Goal: Task Accomplishment & Management: Use online tool/utility

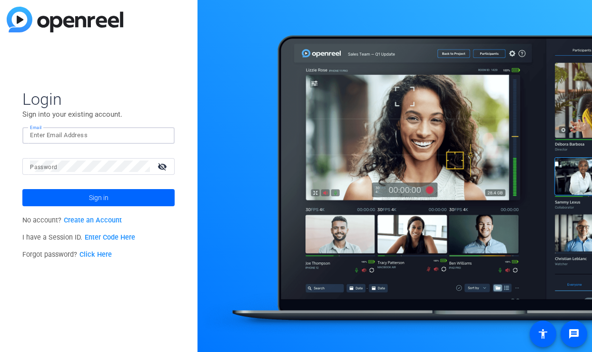
click at [76, 134] on input "Email" at bounding box center [98, 134] width 137 height 11
type input "shira.stoll@fmr.com"
click at [76, 158] on div at bounding box center [90, 166] width 120 height 17
click at [22, 189] on button "Sign in" at bounding box center [98, 197] width 152 height 17
click at [73, 173] on div at bounding box center [90, 166] width 120 height 17
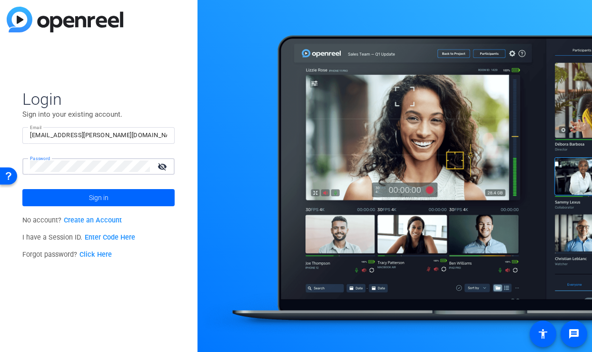
click at [0, 158] on html "Accessibility Screen-Reader Guide, Feedback, and Issue Reporting | New window L…" at bounding box center [296, 176] width 592 height 352
click at [22, 189] on button "Sign in" at bounding box center [98, 197] width 152 height 17
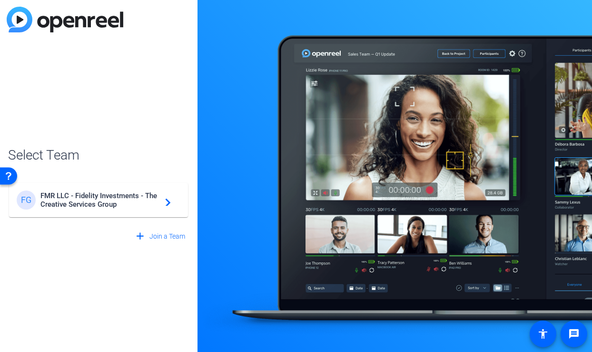
click at [56, 198] on span "FMR LLC - Fidelity Investments - The Creative Services Group" at bounding box center [99, 199] width 119 height 17
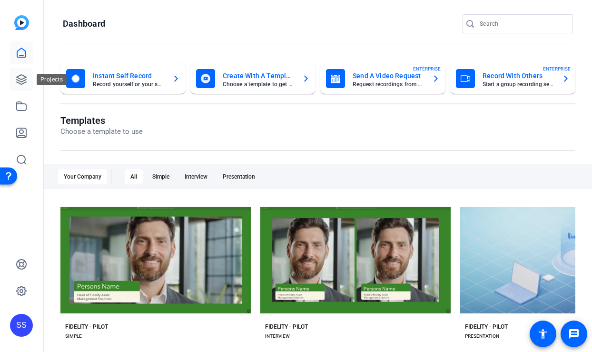
click at [20, 80] on icon at bounding box center [21, 79] width 11 height 11
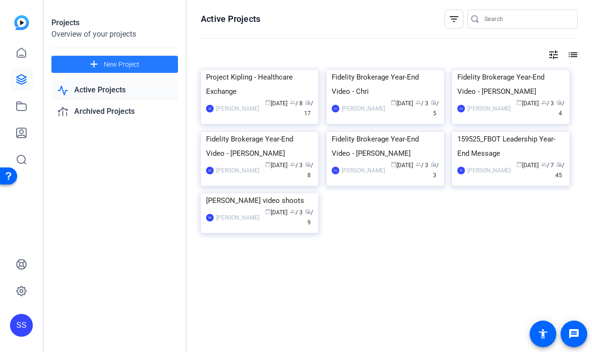
click at [114, 63] on span "New Project" at bounding box center [122, 64] width 36 height 10
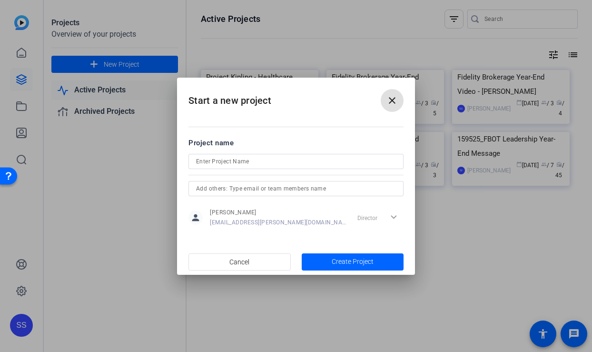
click at [242, 161] on input at bounding box center [296, 161] width 200 height 11
type input "Project Kipling - Retention"
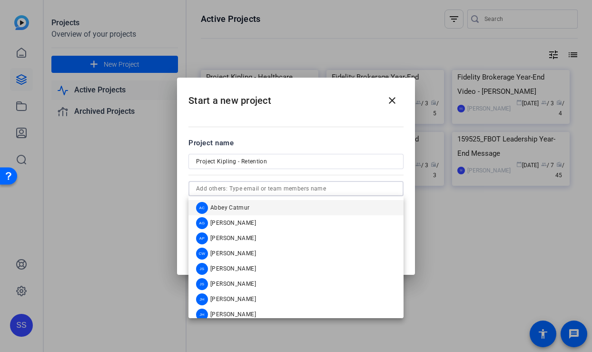
click at [236, 187] on input "text" at bounding box center [296, 188] width 200 height 11
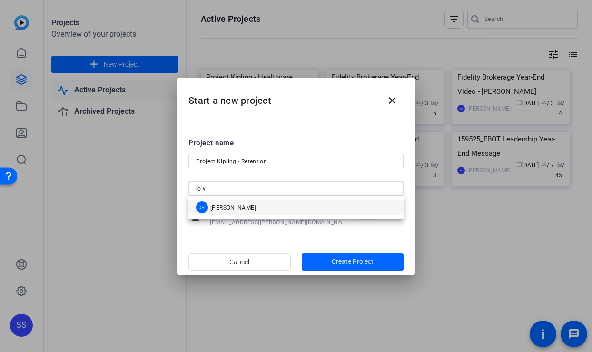
type input "joly"
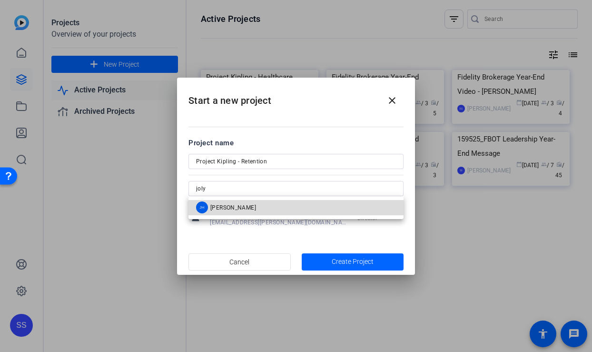
click at [248, 206] on span "JoLynne Holloman" at bounding box center [233, 208] width 46 height 8
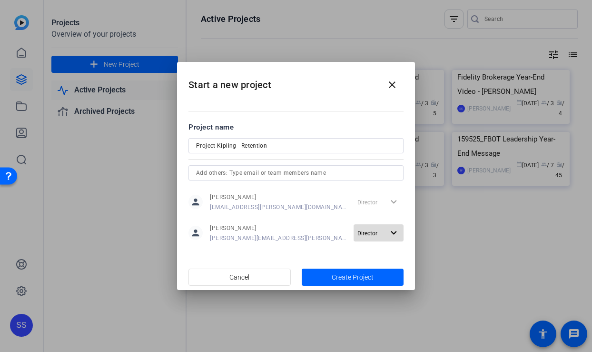
click at [388, 232] on mat-icon "expand_more" at bounding box center [394, 233] width 12 height 12
click at [335, 256] on div at bounding box center [296, 176] width 592 height 352
click at [384, 237] on span "Director" at bounding box center [370, 232] width 27 height 11
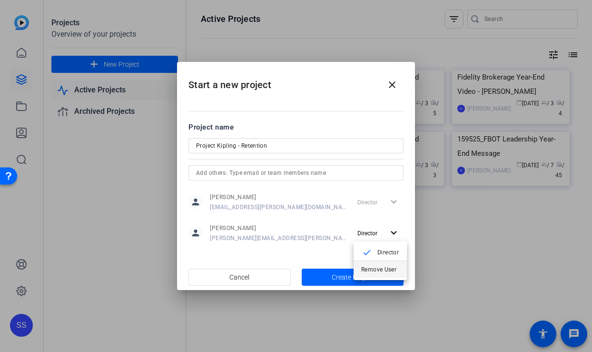
click at [375, 269] on span "Remove User" at bounding box center [378, 269] width 35 height 7
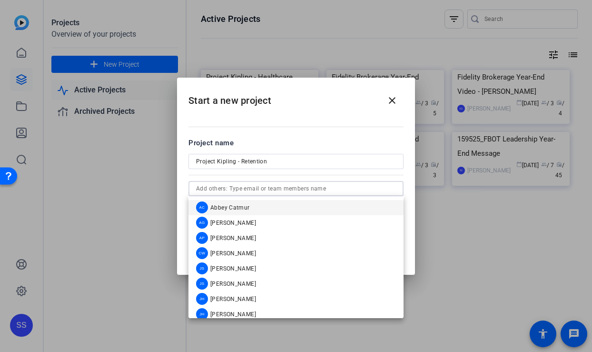
click at [322, 183] on input "text" at bounding box center [296, 188] width 200 height 11
click at [325, 141] on div "Project name" at bounding box center [295, 143] width 215 height 10
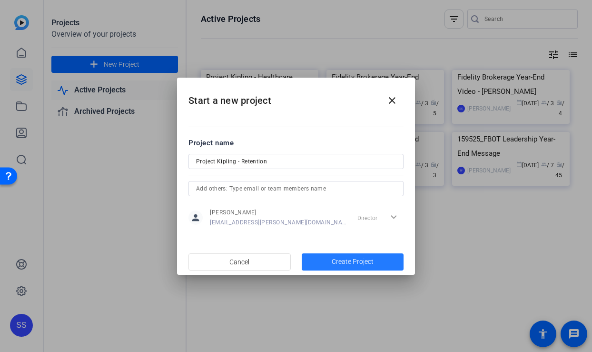
click at [344, 260] on span "Create Project" at bounding box center [353, 261] width 42 height 10
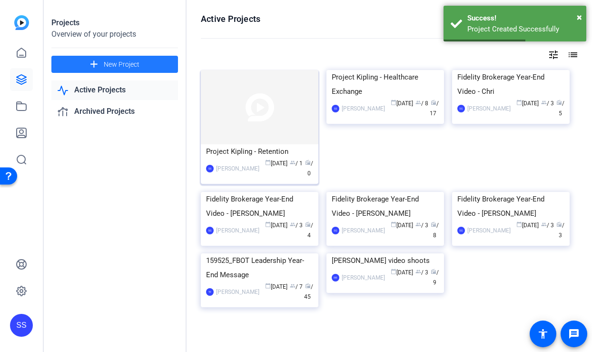
click at [265, 130] on img at bounding box center [260, 107] width 118 height 74
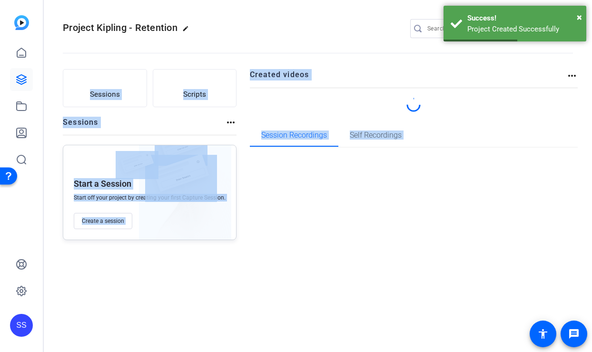
click at [265, 130] on div "Project Kipling - Retention edit SS settings Sessions Scripts Sessions more_hor…" at bounding box center [318, 176] width 548 height 352
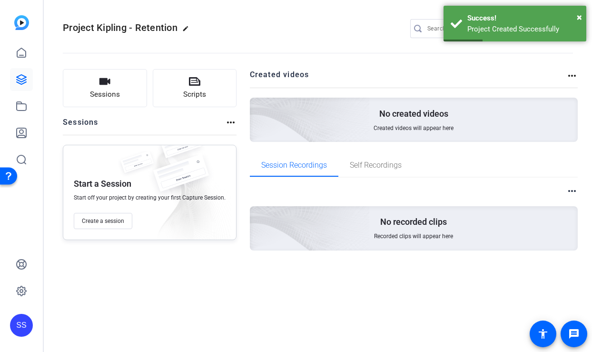
click at [195, 304] on div "Project Kipling - Retention edit SS settings Sessions Scripts Sessions more_hor…" at bounding box center [318, 176] width 548 height 352
click at [107, 84] on icon "button" at bounding box center [104, 81] width 11 height 7
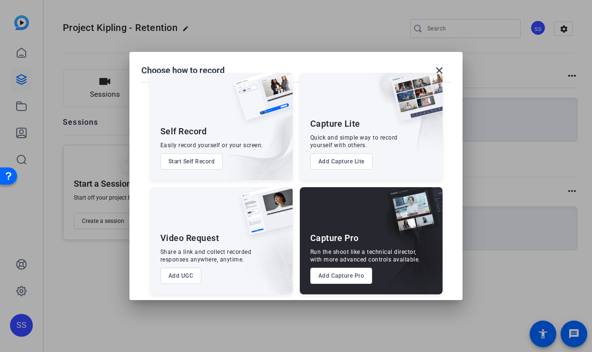
scroll to position [21, 0]
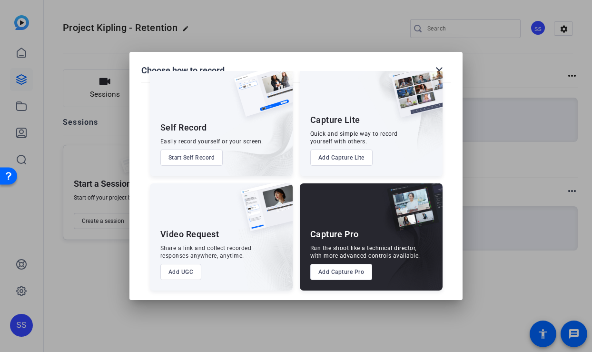
drag, startPoint x: 194, startPoint y: 160, endPoint x: 179, endPoint y: 200, distance: 43.1
click at [179, 200] on div "Self Record Easily record yourself or your screen. Start Self Record Capture Li…" at bounding box center [296, 174] width 310 height 231
drag, startPoint x: 344, startPoint y: 159, endPoint x: 321, endPoint y: 217, distance: 62.4
click at [321, 217] on div "Self Record Easily record yourself or your screen. Start Self Record Capture Li…" at bounding box center [296, 174] width 310 height 231
click at [332, 274] on button "Add Capture Pro" at bounding box center [341, 272] width 62 height 16
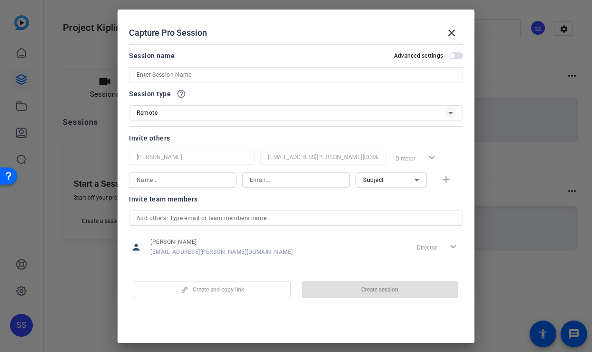
click at [190, 69] on input at bounding box center [296, 74] width 319 height 11
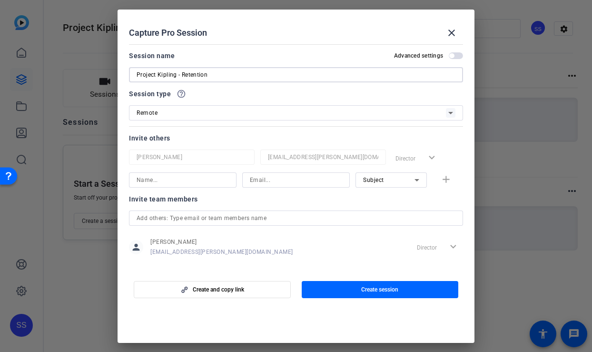
type input "Project Kipling - Retention"
click at [167, 177] on input at bounding box center [183, 179] width 92 height 11
type input "Jolynne"
click at [185, 217] on div "Choose how to record close Self Record Easily record yourself or your screen. S…" at bounding box center [296, 176] width 592 height 352
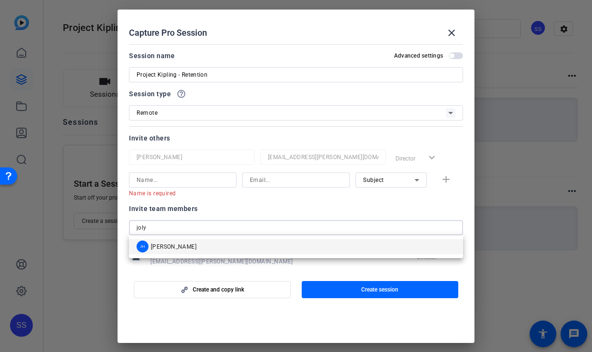
type input "joly"
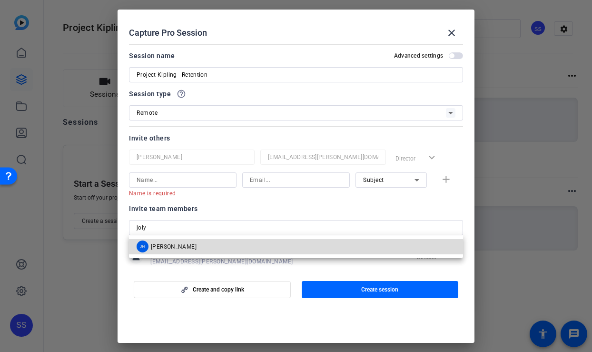
click at [183, 243] on span "JoLynne Holloman" at bounding box center [174, 247] width 46 height 8
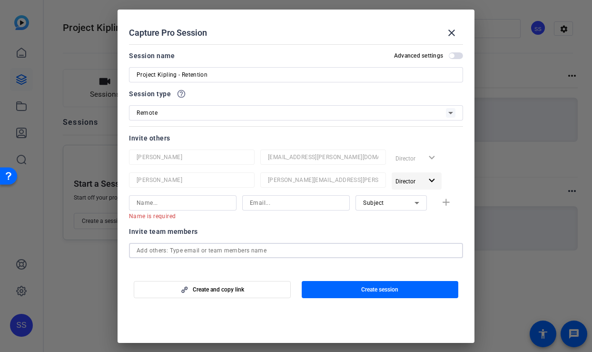
click at [416, 180] on span "Director" at bounding box center [408, 180] width 27 height 11
click at [461, 127] on div at bounding box center [296, 176] width 592 height 352
click at [426, 161] on div "Director expand_more" at bounding box center [427, 157] width 71 height 17
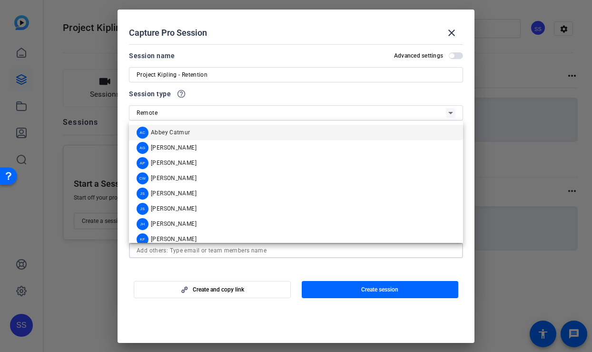
click at [215, 251] on input "text" at bounding box center [296, 250] width 319 height 11
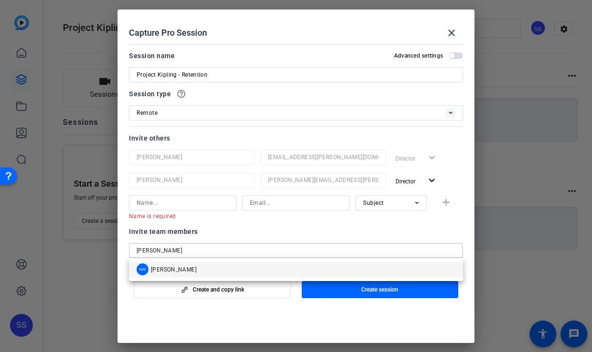
type input "nevil"
click at [171, 269] on span "Neville Webb" at bounding box center [174, 270] width 46 height 8
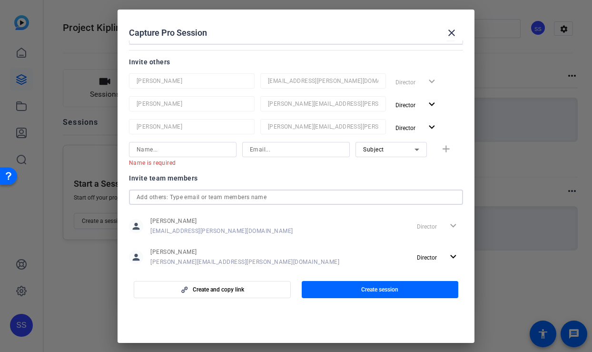
scroll to position [60, 0]
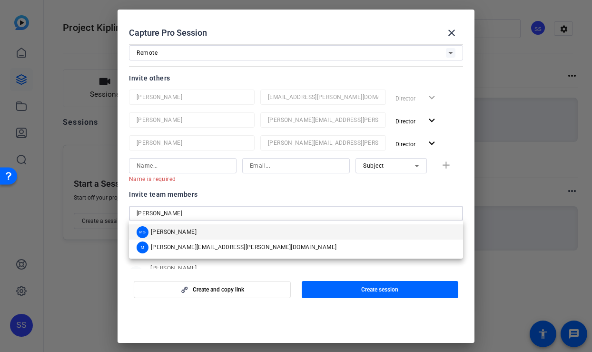
type input "michael"
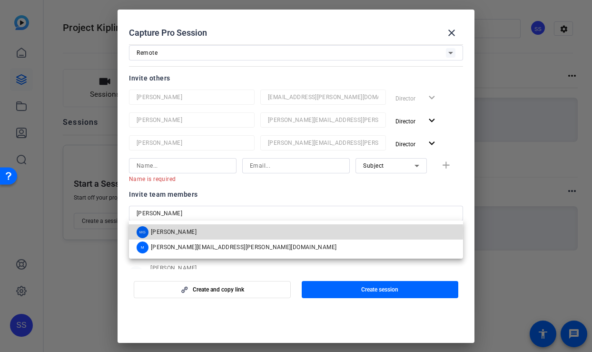
click at [189, 231] on span "Michael Gorenberg" at bounding box center [174, 232] width 46 height 8
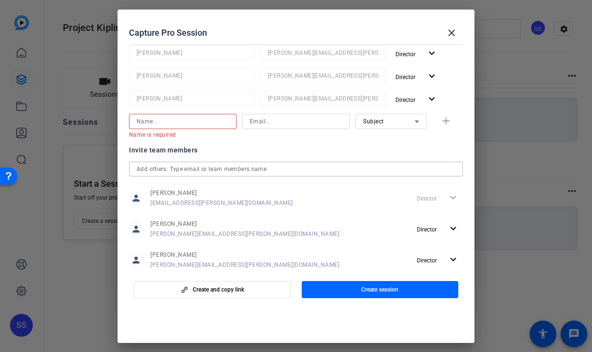
scroll to position [128, 0]
click at [172, 124] on input at bounding box center [183, 120] width 92 height 11
paste input "richie.banerji@fmr.com"
type input "richie.banerji@fmr.com"
click at [275, 118] on input at bounding box center [296, 120] width 92 height 11
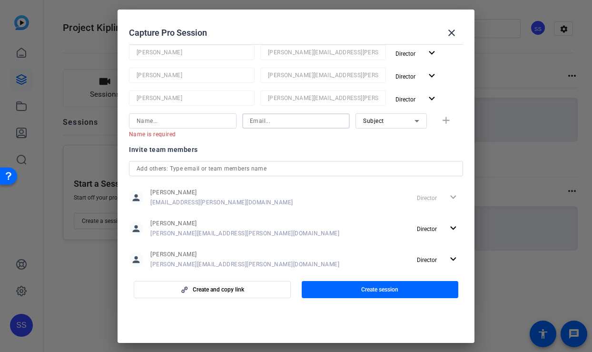
paste input "richie.banerji@fmr.com"
type input "richie.banerji@fmr.com"
click at [191, 118] on input at bounding box center [183, 120] width 92 height 11
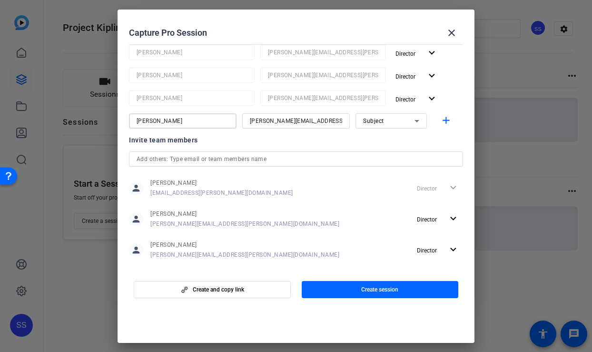
type input "Richie Banerji"
click at [384, 126] on div "Subject" at bounding box center [388, 121] width 51 height 12
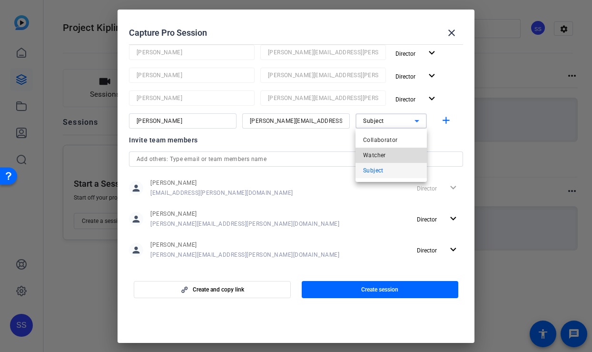
click at [381, 156] on span "Watcher" at bounding box center [374, 154] width 23 height 11
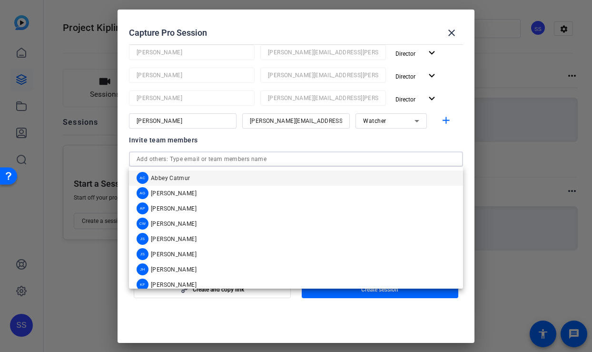
click at [218, 158] on input "text" at bounding box center [296, 158] width 319 height 11
click at [448, 118] on mat-icon "add" at bounding box center [446, 121] width 12 height 12
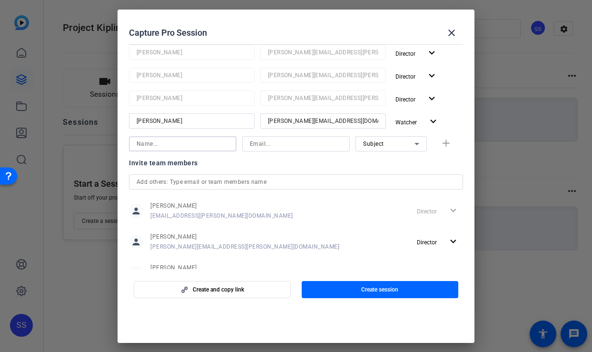
click at [167, 142] on input at bounding box center [183, 143] width 92 height 11
type input "Bill Ackerman"
click at [279, 149] on div at bounding box center [296, 143] width 92 height 15
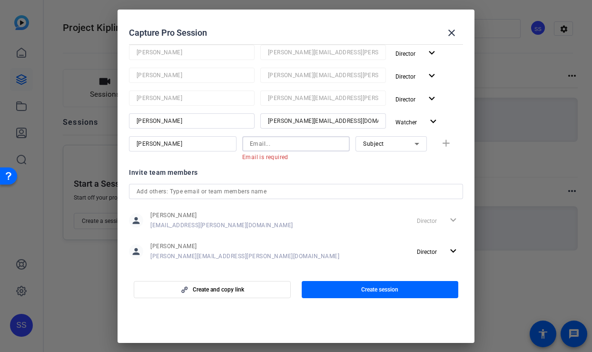
click at [183, 151] on div at bounding box center [183, 156] width 108 height 10
drag, startPoint x: 187, startPoint y: 144, endPoint x: 87, endPoint y: 144, distance: 99.9
click at [86, 144] on div "Choose how to record close Self Record Easily record yourself or your screen. S…" at bounding box center [296, 176] width 592 height 352
click at [261, 148] on input at bounding box center [296, 143] width 92 height 11
paste input "Whitney.Fletcher2@fmr.com"
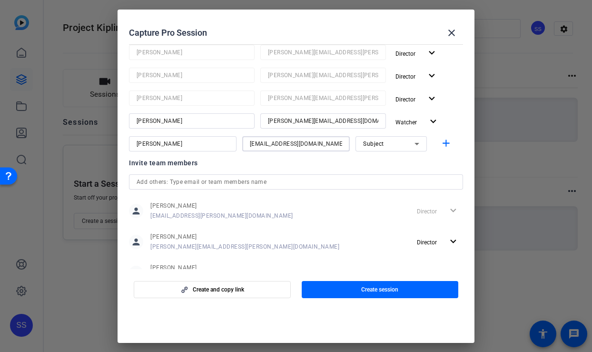
type input "Whitney.Fletcher2@fmr.com"
drag, startPoint x: 190, startPoint y: 142, endPoint x: 83, endPoint y: 142, distance: 106.6
click at [83, 142] on div "Choose how to record close Self Record Easily record yourself or your screen. S…" at bounding box center [296, 176] width 592 height 352
type input "Whitney Fletcher"
click at [405, 142] on div "Subject" at bounding box center [388, 144] width 51 height 12
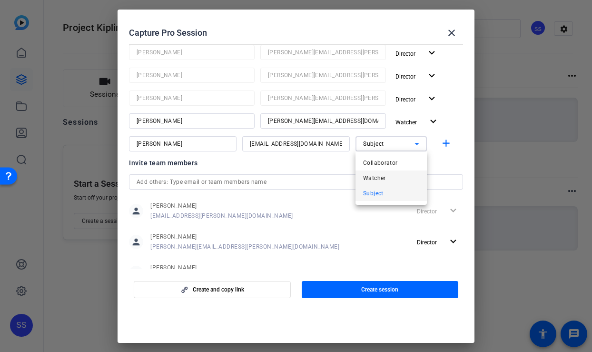
click at [400, 179] on mat-option "Watcher" at bounding box center [390, 177] width 71 height 15
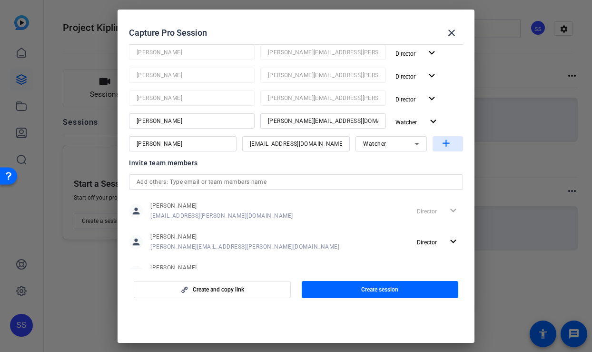
click at [444, 137] on span "button" at bounding box center [448, 143] width 30 height 23
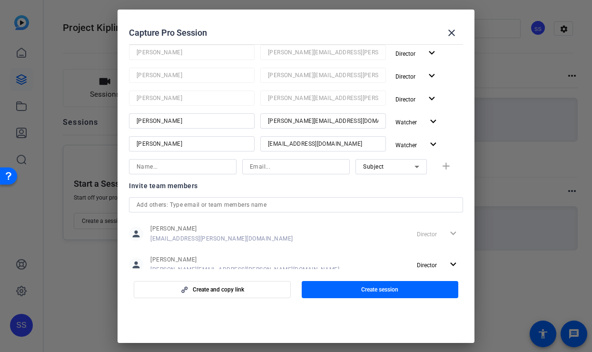
click at [260, 165] on input at bounding box center [296, 166] width 92 height 11
paste input "William.Ackerman@FMR.COM"
type input "William.Ackerman@FMR.COM"
click at [169, 170] on input at bounding box center [183, 166] width 92 height 11
type input "Bill Ackerman"
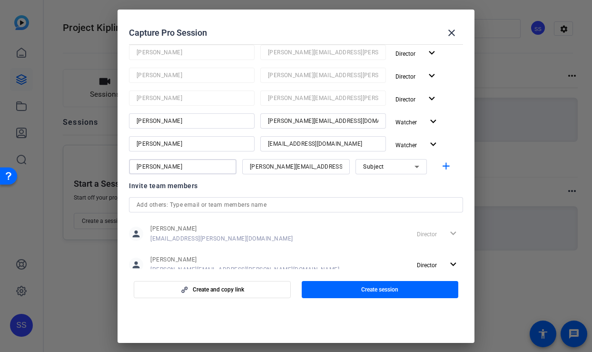
click at [393, 171] on div "Subject" at bounding box center [388, 166] width 51 height 12
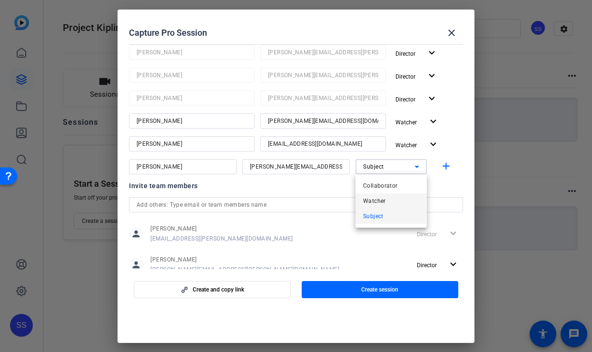
click at [381, 197] on span "Watcher" at bounding box center [374, 200] width 23 height 11
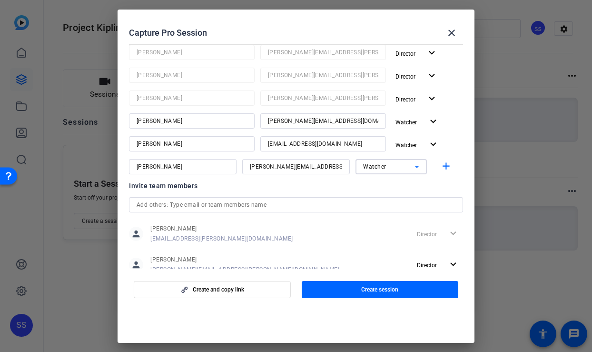
click at [164, 204] on input "text" at bounding box center [296, 204] width 319 height 11
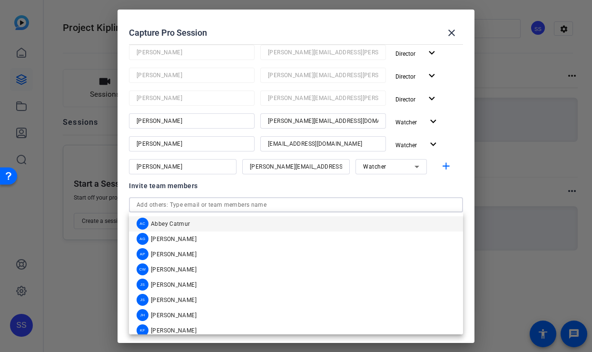
click at [288, 186] on div "Invite team members" at bounding box center [296, 185] width 334 height 11
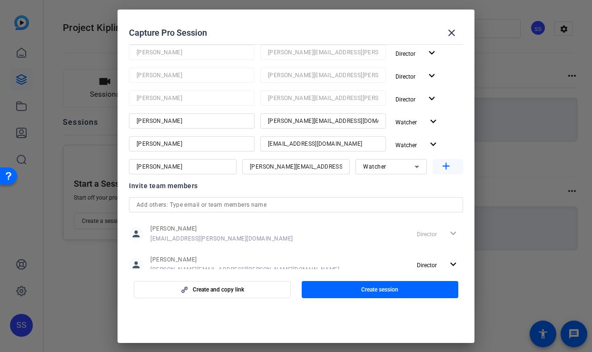
click at [450, 161] on mat-icon "add" at bounding box center [446, 166] width 12 height 12
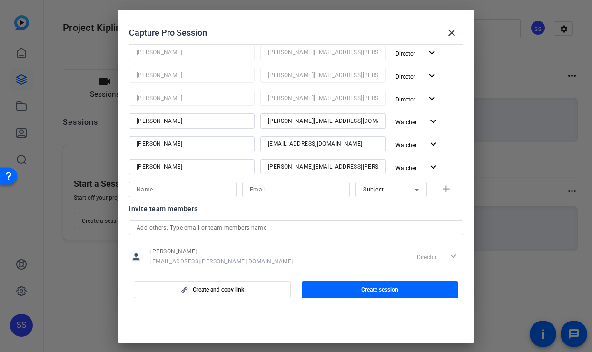
click at [239, 187] on div "Subject add" at bounding box center [296, 189] width 334 height 15
click at [263, 186] on input at bounding box center [296, 189] width 92 height 11
paste input "dbcoyno12@gmail.com"
type input "dbcoyno12@gmail.com"
click at [186, 187] on input at bounding box center [183, 189] width 92 height 11
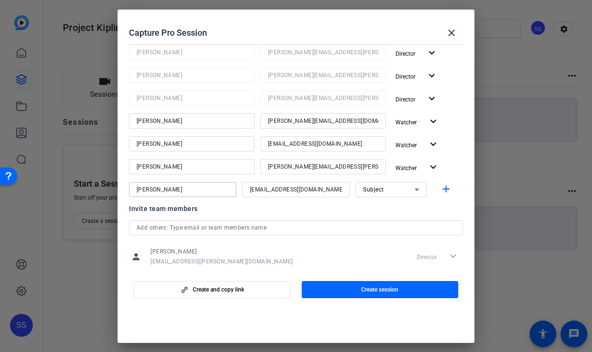
type input "David Coyne"
click at [387, 200] on div at bounding box center [390, 202] width 71 height 10
click at [390, 189] on div "Subject" at bounding box center [388, 189] width 51 height 12
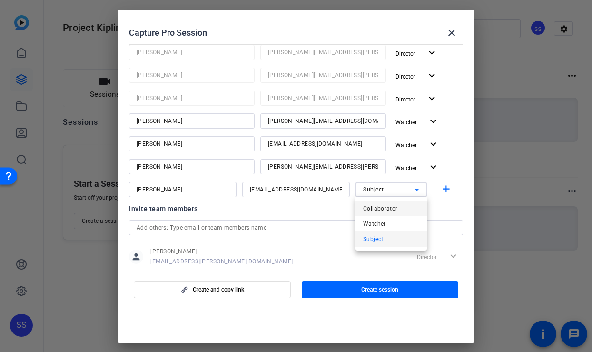
click at [385, 207] on span "Collaborator" at bounding box center [380, 208] width 35 height 11
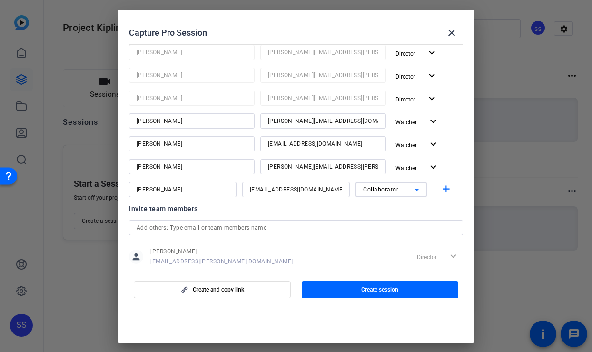
click at [373, 183] on div "Collaborator" at bounding box center [388, 189] width 51 height 12
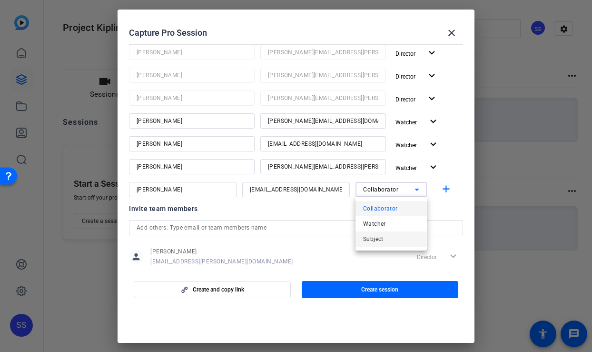
click at [380, 234] on span "Subject" at bounding box center [373, 238] width 20 height 11
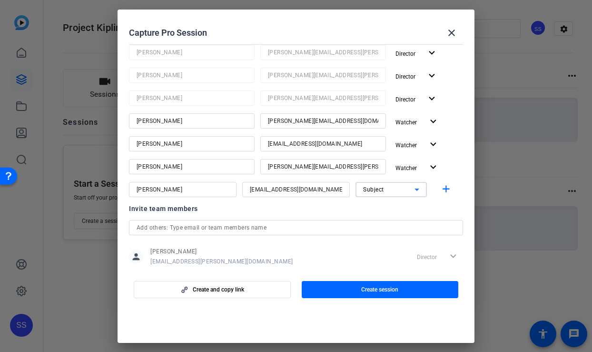
click at [351, 213] on div "Invite team members" at bounding box center [296, 208] width 334 height 11
click at [414, 100] on span "Director" at bounding box center [405, 99] width 20 height 7
click at [414, 100] on div at bounding box center [296, 176] width 592 height 352
drag, startPoint x: 356, startPoint y: 287, endPoint x: 335, endPoint y: 255, distance: 38.5
click at [335, 255] on openreel-create-edit-capture-pro-session "Capture Pro Session close Session name Advanced settings Project Kipling - Rete…" at bounding box center [296, 176] width 357 height 333
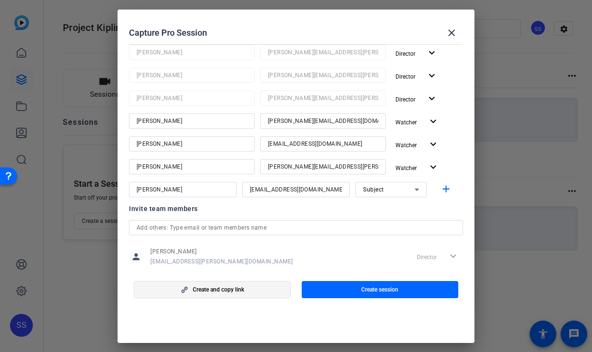
click at [224, 291] on span "Create and copy link" at bounding box center [218, 290] width 51 height 8
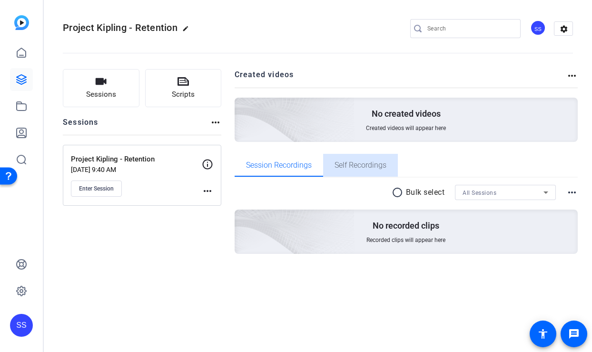
click at [346, 164] on span "Self Recordings" at bounding box center [361, 165] width 52 height 8
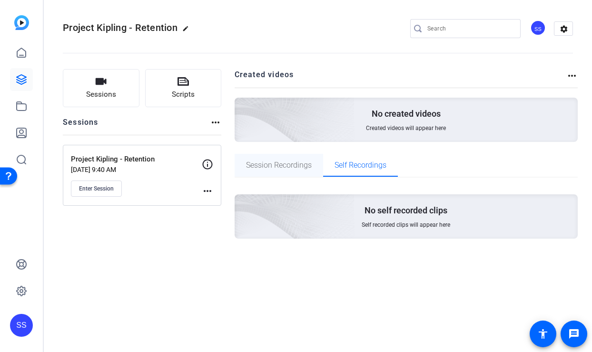
click at [290, 166] on span "Session Recordings" at bounding box center [279, 165] width 66 height 8
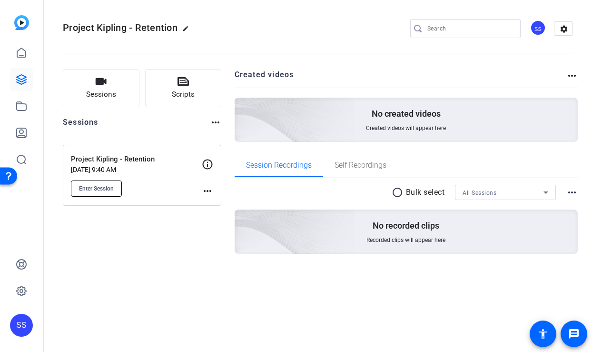
click at [102, 189] on span "Enter Session" at bounding box center [96, 189] width 35 height 8
click at [215, 127] on mat-icon "more_horiz" at bounding box center [215, 122] width 11 height 11
click at [213, 127] on div at bounding box center [296, 176] width 592 height 352
click at [207, 190] on mat-icon "more_horiz" at bounding box center [207, 190] width 11 height 11
click at [167, 218] on div at bounding box center [296, 176] width 592 height 352
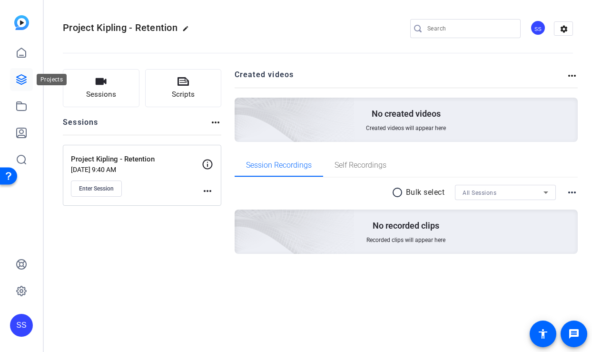
click at [22, 79] on icon at bounding box center [22, 80] width 10 height 10
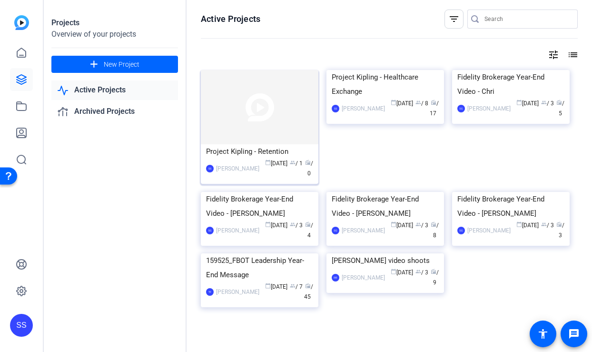
click at [238, 103] on img at bounding box center [260, 107] width 118 height 74
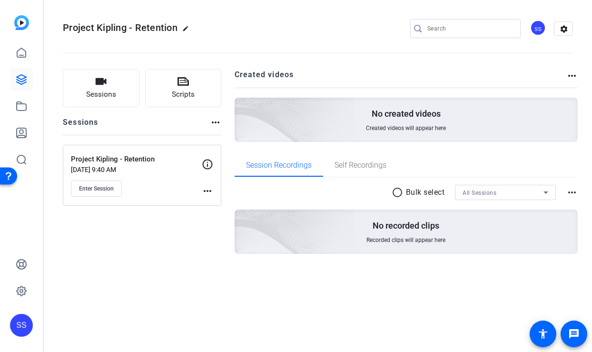
click at [213, 120] on mat-icon "more_horiz" at bounding box center [215, 122] width 11 height 11
click at [98, 119] on div at bounding box center [296, 176] width 592 height 352
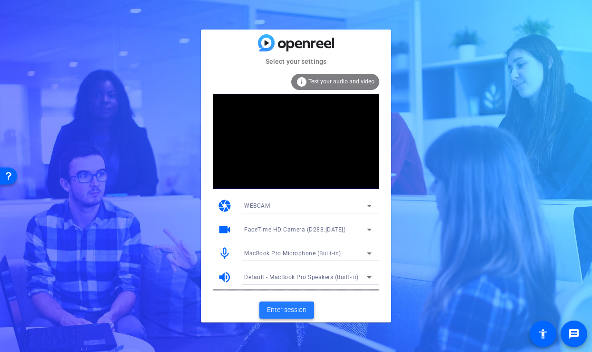
click at [295, 310] on span "Enter session" at bounding box center [286, 310] width 39 height 10
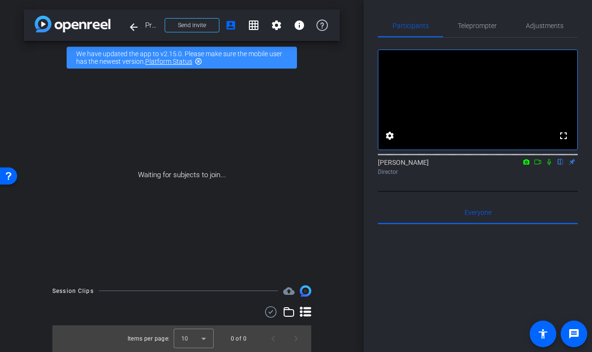
click at [537, 165] on icon at bounding box center [538, 161] width 8 height 7
click at [194, 21] on span "Send invite" at bounding box center [192, 25] width 28 height 8
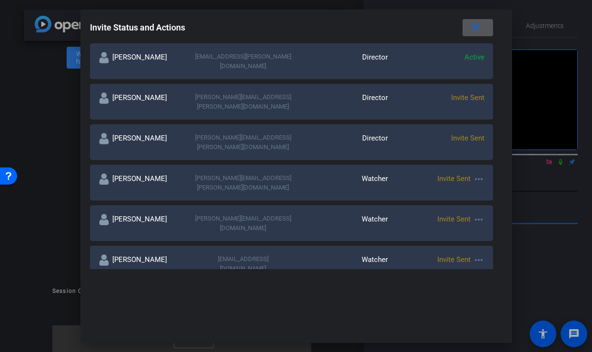
scroll to position [230, 0]
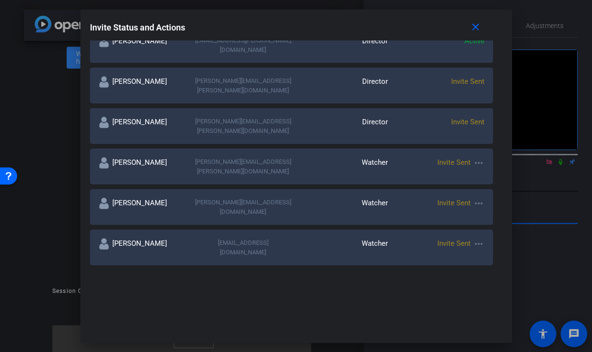
click at [181, 280] on div at bounding box center [188, 287] width 180 height 15
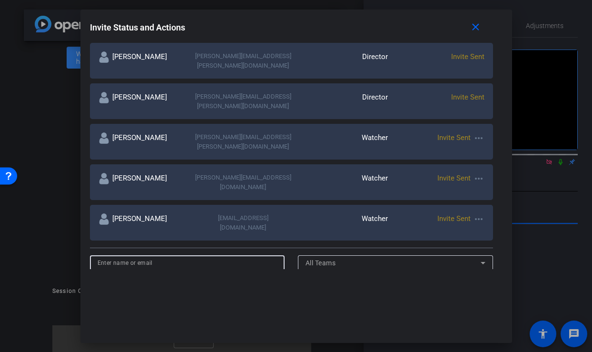
scroll to position [256, 0]
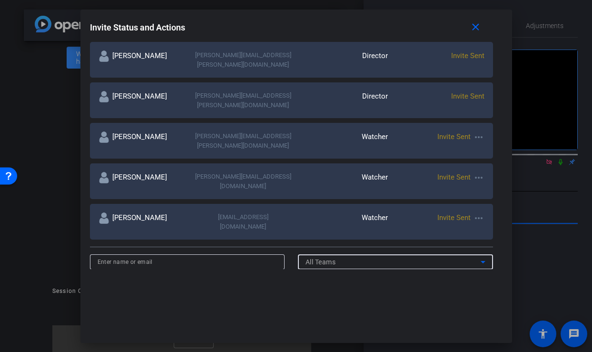
click at [320, 258] on span "All Teams" at bounding box center [320, 262] width 30 height 8
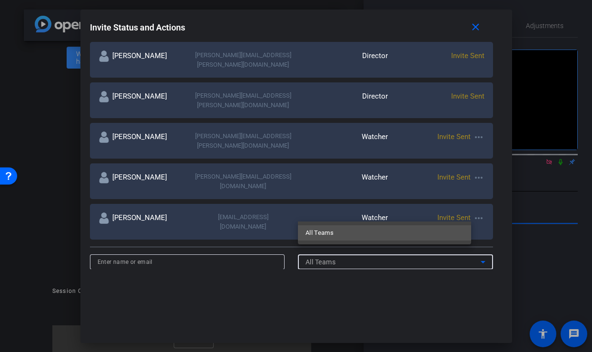
click at [319, 213] on div at bounding box center [296, 176] width 592 height 352
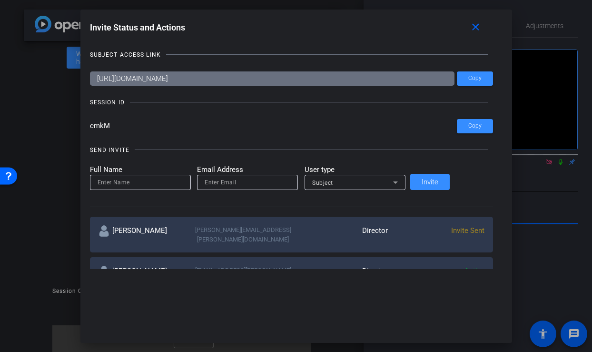
scroll to position [1, 0]
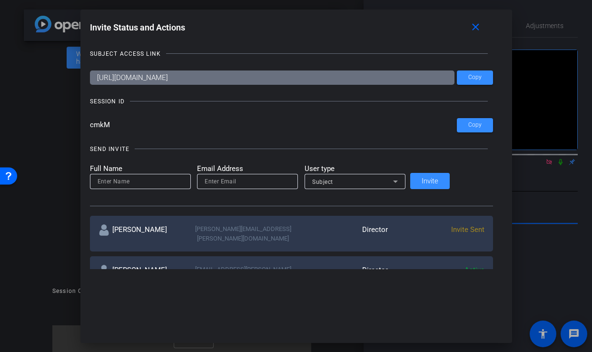
click at [164, 180] on input at bounding box center [141, 181] width 86 height 11
click at [225, 175] on div at bounding box center [247, 181] width 101 height 15
click at [232, 178] on input "email" at bounding box center [248, 181] width 86 height 11
paste input "https://capture.openreel.com/director/lobby/697217987"
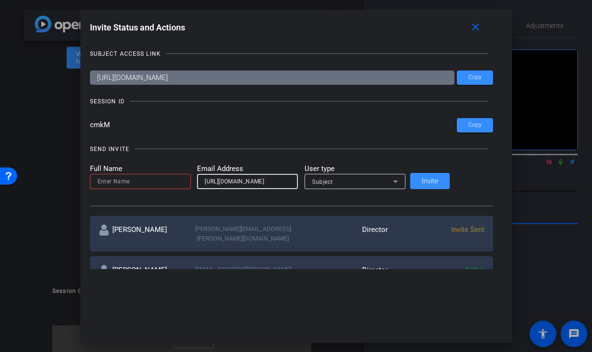
type input "https://capture.openreel.com/director/lobby/697217987"
click at [177, 180] on input at bounding box center [141, 181] width 86 height 11
click at [241, 171] on mat-label "Email Address" at bounding box center [247, 168] width 101 height 11
click at [241, 174] on div "https://capture.openreel.com/director/lobby/697217987" at bounding box center [248, 181] width 86 height 15
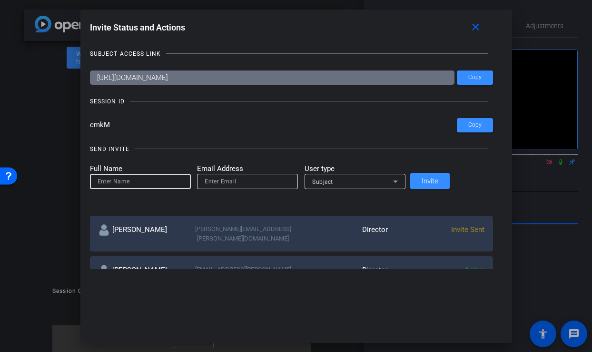
click at [182, 180] on input at bounding box center [141, 181] width 86 height 11
type input "David Coyne"
click at [226, 177] on input "email" at bounding box center [248, 181] width 86 height 11
click at [273, 182] on input "email" at bounding box center [248, 181] width 86 height 11
paste input "dbcoyno12@gmail.com"
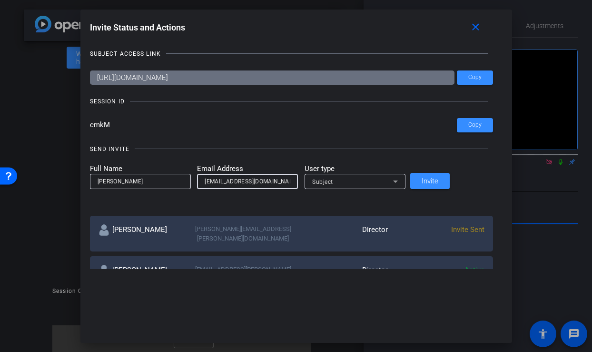
type input "dbcoyno12@gmail.com"
click at [356, 183] on div "Subject" at bounding box center [352, 182] width 81 height 12
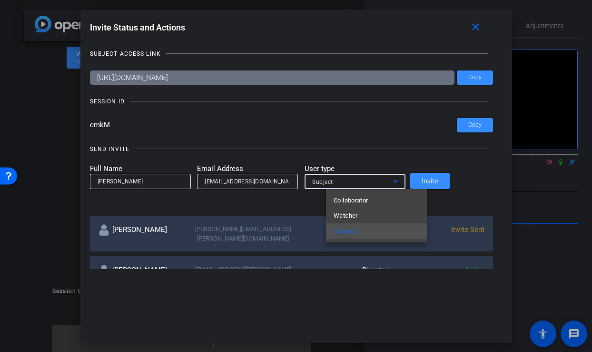
click at [452, 178] on div at bounding box center [296, 176] width 592 height 352
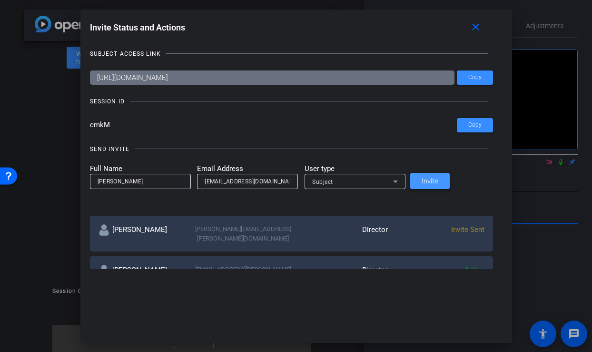
click at [438, 183] on span "Invite" at bounding box center [430, 180] width 17 height 7
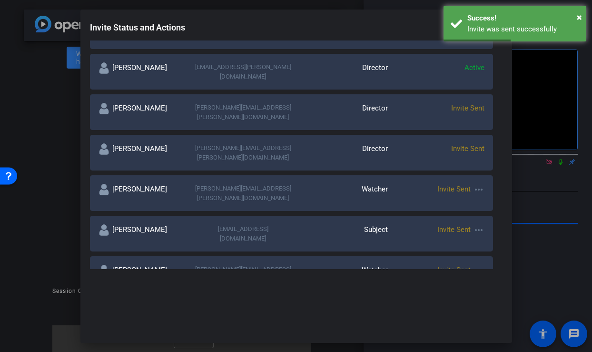
scroll to position [204, 0]
click at [473, 224] on mat-icon "more_horiz" at bounding box center [478, 229] width 11 height 11
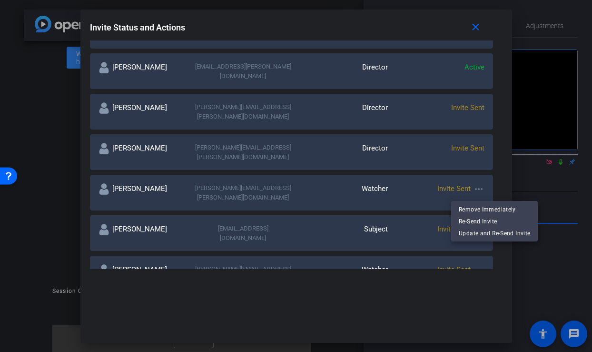
click at [302, 169] on div at bounding box center [296, 176] width 592 height 352
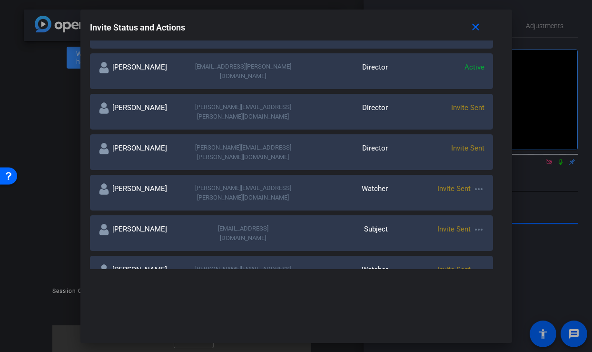
click at [266, 215] on div "David Coyne dbcoyno12@gmail.com Subject Invite Sent more_horiz" at bounding box center [291, 233] width 403 height 36
click at [108, 33] on icon at bounding box center [104, 26] width 10 height 11
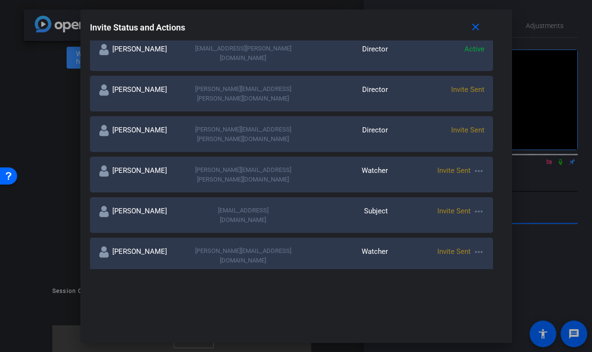
scroll to position [220, 0]
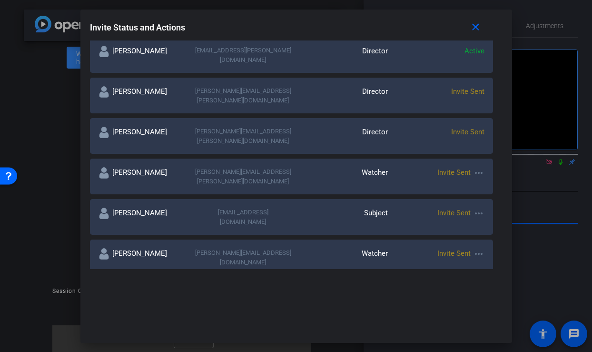
click at [67, 190] on div at bounding box center [296, 176] width 592 height 352
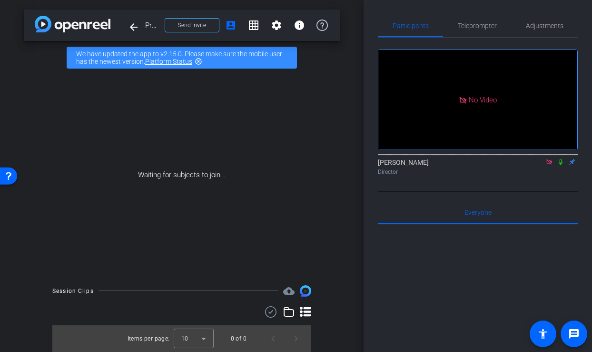
click at [173, 125] on div "Waiting for subjects to join..." at bounding box center [182, 174] width 316 height 201
click at [279, 29] on mat-icon "settings" at bounding box center [276, 25] width 11 height 11
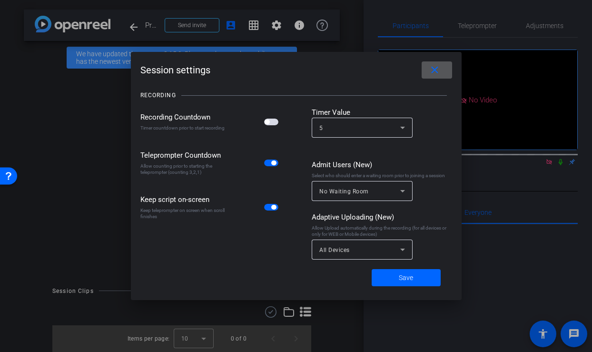
click at [295, 22] on div at bounding box center [296, 176] width 592 height 352
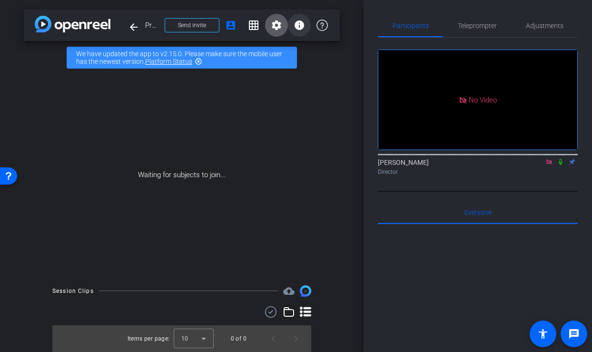
click at [299, 22] on mat-icon "info" at bounding box center [299, 25] width 11 height 11
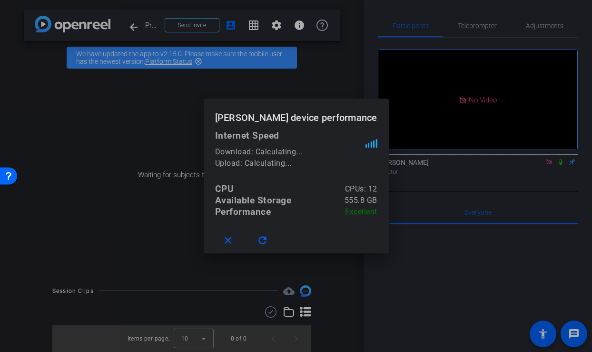
click at [301, 57] on div at bounding box center [296, 176] width 592 height 352
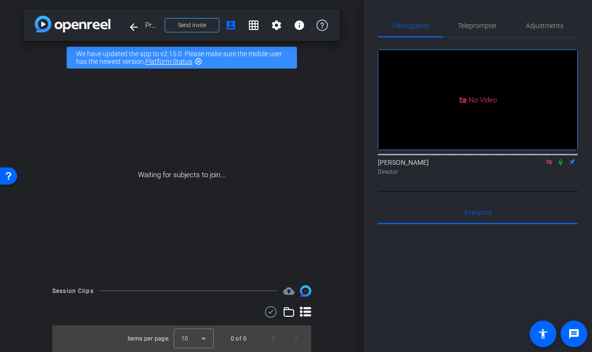
click at [305, 312] on icon at bounding box center [305, 311] width 11 height 10
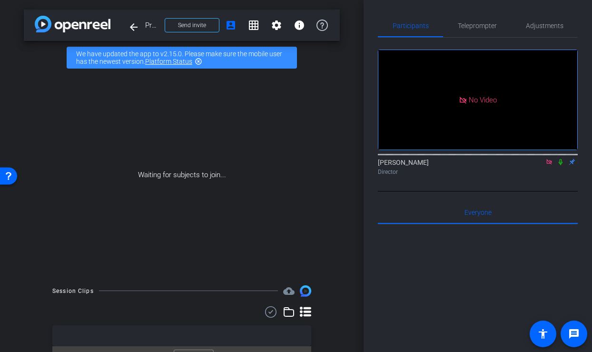
click at [304, 318] on div "Items per page: 10 0 of 0" at bounding box center [181, 339] width 259 height 67
click at [307, 309] on icon at bounding box center [305, 311] width 11 height 11
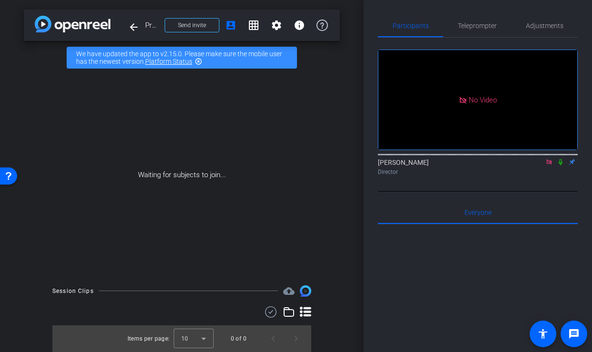
click at [307, 309] on icon at bounding box center [305, 311] width 11 height 11
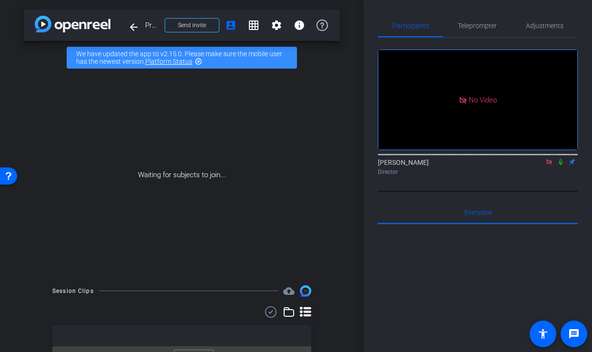
click at [307, 309] on icon at bounding box center [305, 311] width 11 height 11
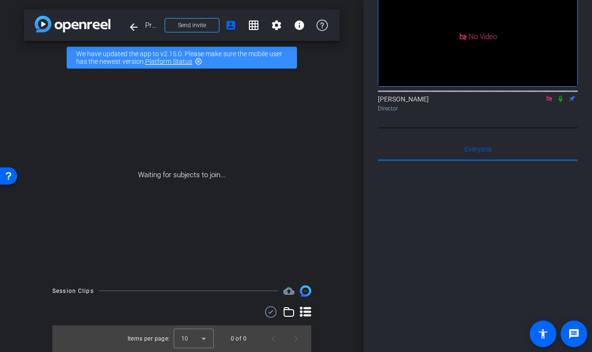
scroll to position [113, 0]
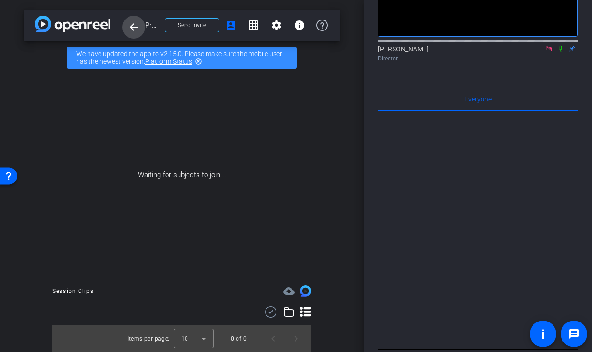
click at [136, 27] on mat-icon "arrow_back" at bounding box center [133, 26] width 11 height 11
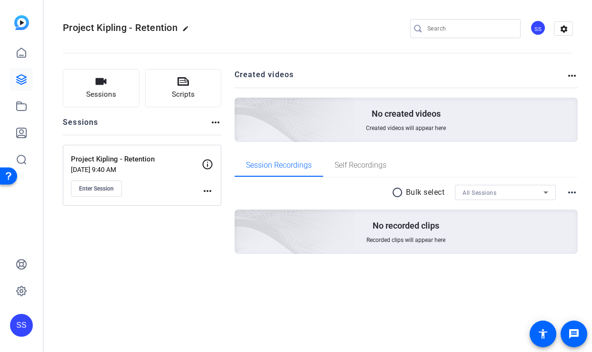
click at [207, 190] on mat-icon "more_horiz" at bounding box center [207, 190] width 11 height 11
click at [207, 190] on div at bounding box center [296, 176] width 592 height 352
click at [566, 32] on mat-icon "settings" at bounding box center [563, 29] width 19 height 14
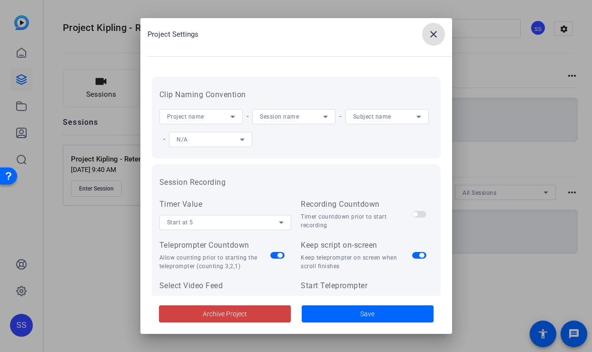
click at [565, 32] on div at bounding box center [296, 176] width 592 height 352
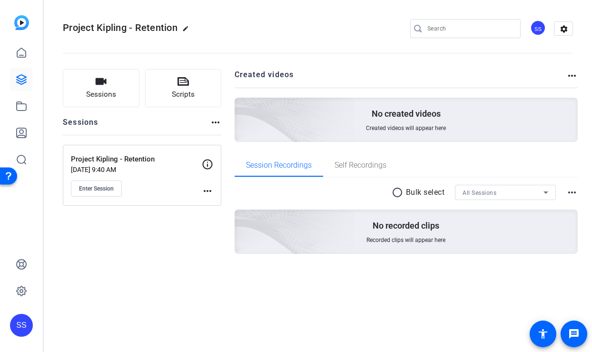
click at [95, 170] on p "Aug 20, 2025 @ 9:40 AM" at bounding box center [136, 170] width 131 height 8
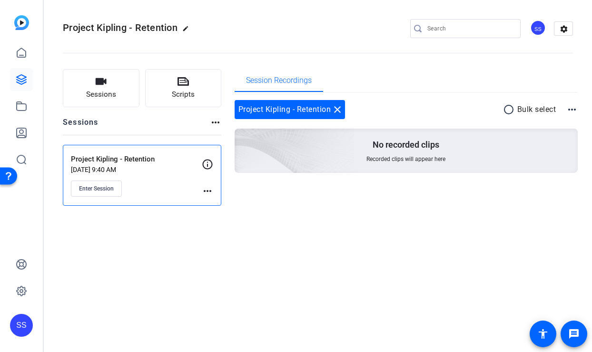
click at [96, 166] on p "Aug 20, 2025 @ 9:40 AM" at bounding box center [136, 170] width 131 height 8
click at [97, 189] on span "Enter Session" at bounding box center [96, 189] width 35 height 8
click at [208, 161] on icon at bounding box center [207, 163] width 11 height 11
click at [215, 125] on mat-icon "more_horiz" at bounding box center [215, 122] width 11 height 11
click at [463, 268] on div at bounding box center [296, 176] width 592 height 352
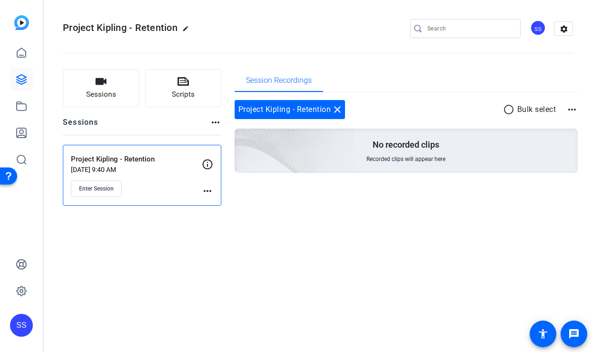
click at [571, 109] on mat-icon "more_horiz" at bounding box center [571, 109] width 11 height 11
click at [571, 109] on div at bounding box center [296, 176] width 592 height 352
click at [17, 52] on icon at bounding box center [21, 52] width 9 height 9
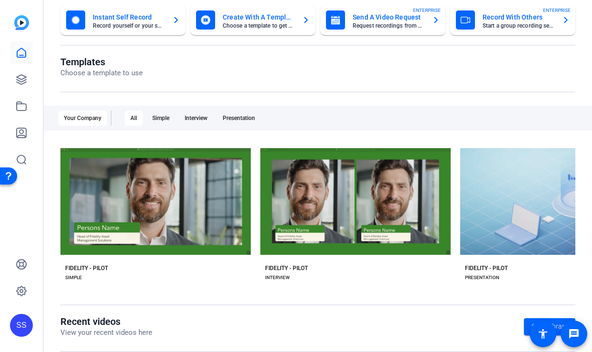
scroll to position [72, 0]
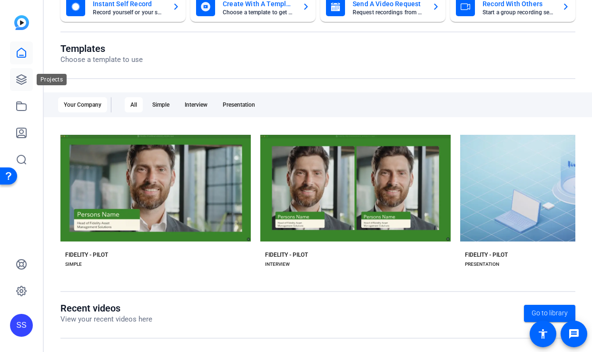
click at [17, 81] on icon at bounding box center [21, 79] width 11 height 11
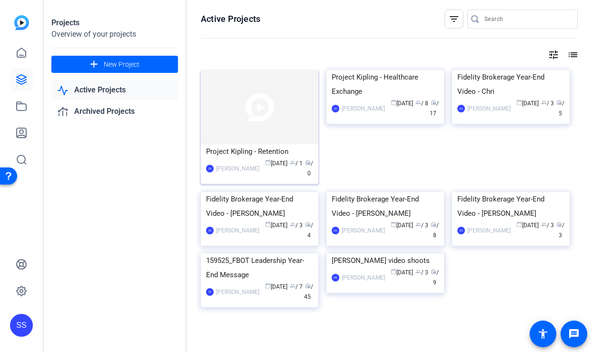
click at [270, 118] on img at bounding box center [260, 107] width 118 height 74
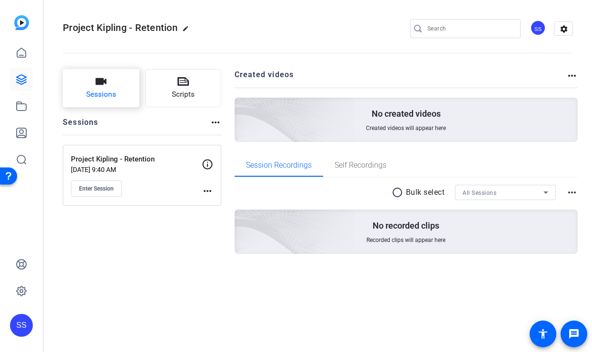
click at [123, 105] on button "Sessions" at bounding box center [101, 88] width 77 height 38
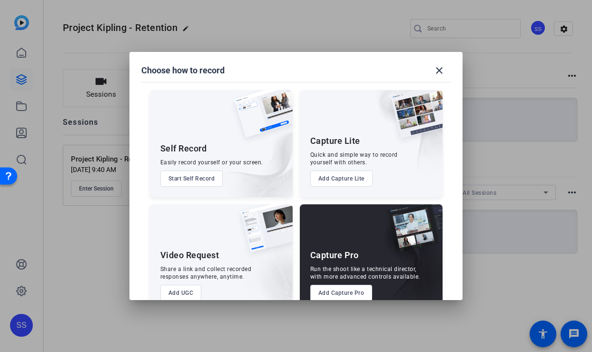
click at [83, 145] on div at bounding box center [296, 176] width 592 height 352
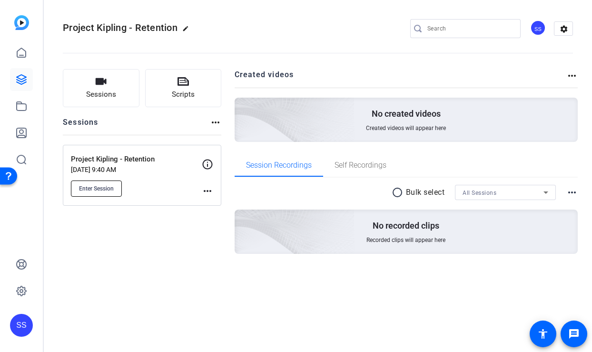
click at [90, 183] on button "Enter Session" at bounding box center [96, 188] width 51 height 16
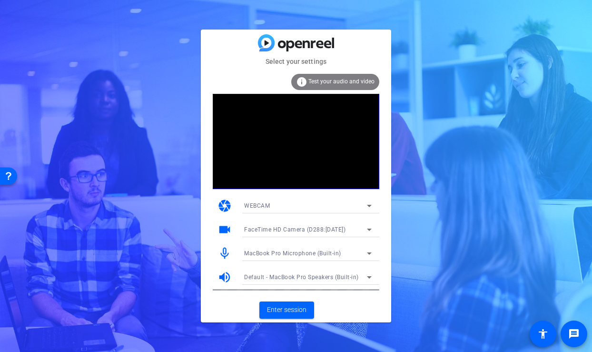
click at [343, 140] on video at bounding box center [296, 141] width 167 height 95
click at [353, 227] on div "FaceTime HD Camera (D288:[DATE])" at bounding box center [305, 229] width 123 height 12
click at [353, 227] on div at bounding box center [296, 176] width 592 height 352
click at [278, 312] on span "Enter session" at bounding box center [286, 310] width 39 height 10
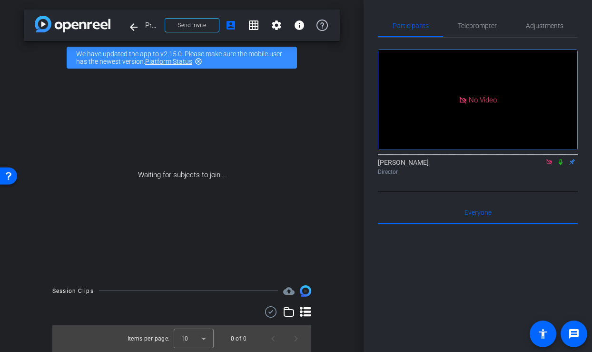
click at [304, 308] on icon at bounding box center [305, 311] width 11 height 10
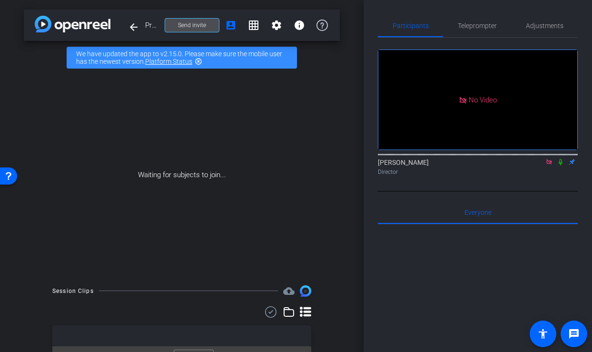
click at [189, 23] on span "Send invite" at bounding box center [192, 25] width 28 height 8
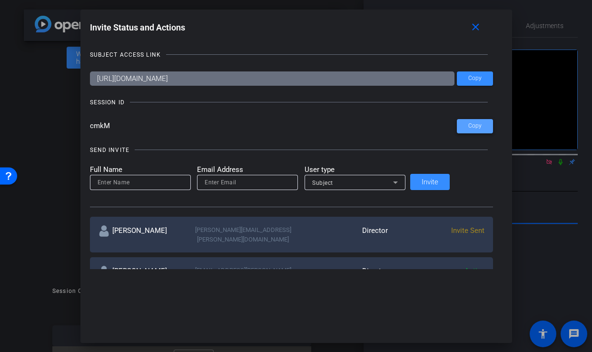
click at [457, 125] on span at bounding box center [475, 126] width 36 height 23
click at [468, 75] on span "Copy" at bounding box center [474, 78] width 13 height 7
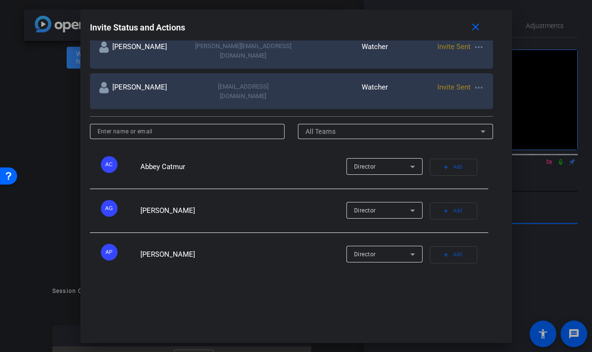
scroll to position [433, 0]
